Goal: Navigation & Orientation: Find specific page/section

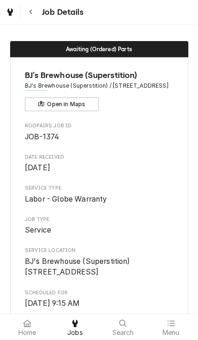
click at [31, 327] on div at bounding box center [27, 323] width 11 height 11
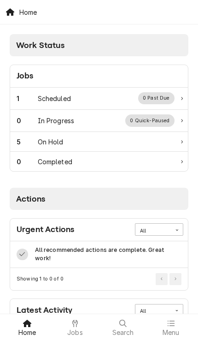
click at [93, 91] on div "1 Scheduled 0 Past Due" at bounding box center [99, 99] width 178 height 22
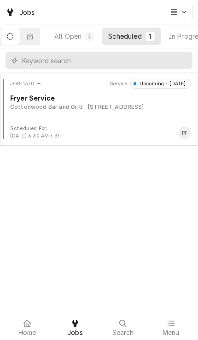
click at [144, 115] on div "JOB-1370 Service Upcoming - Tomorrow Fryer Service Cottonwood Bar and Grill 256…" at bounding box center [99, 102] width 191 height 46
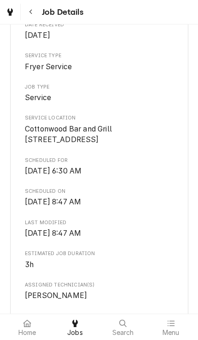
scroll to position [128, 0]
